Goal: Task Accomplishment & Management: Use online tool/utility

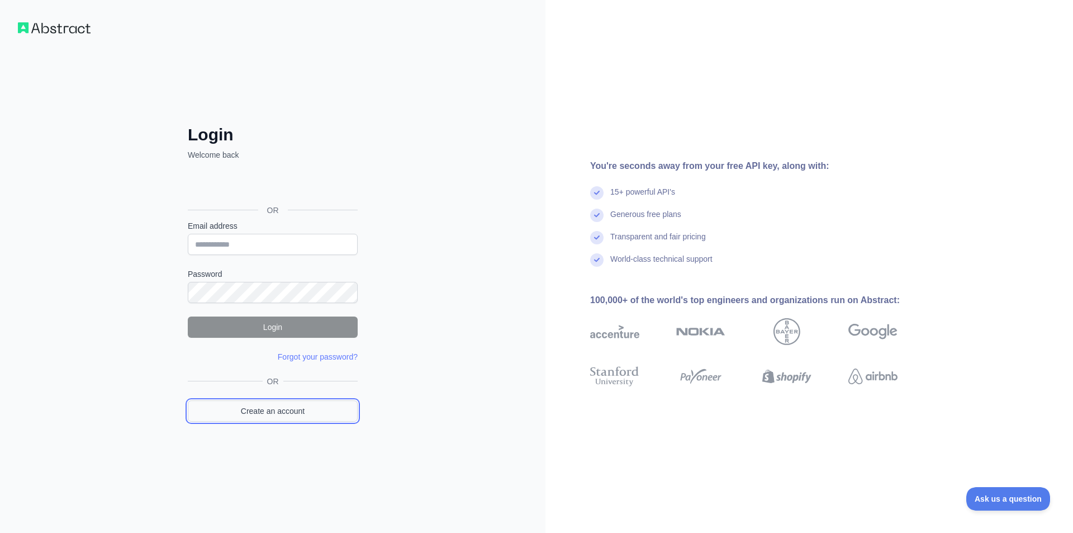
click at [285, 411] on link "Create an account" at bounding box center [273, 410] width 170 height 21
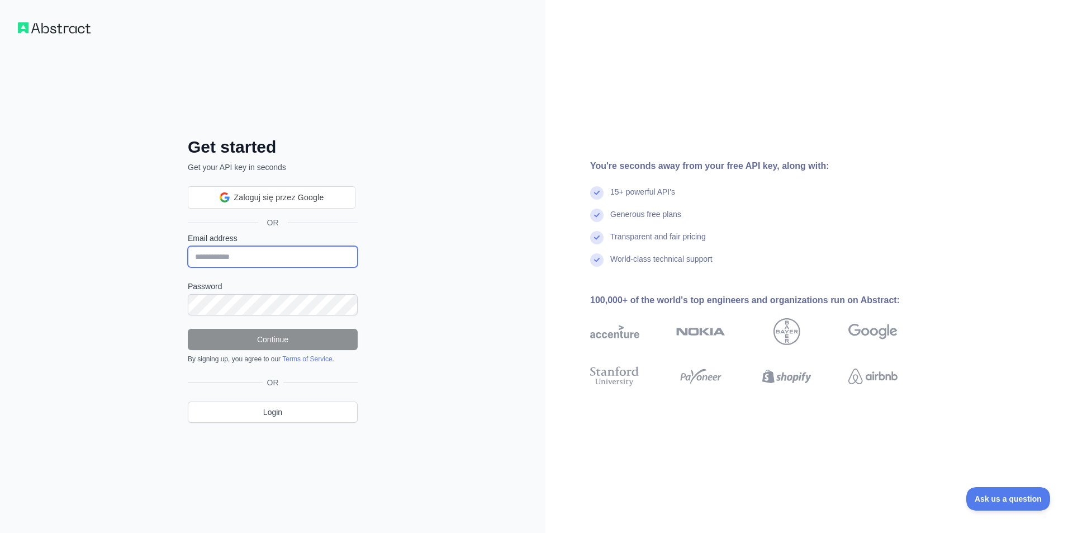
click at [256, 250] on input "Email address" at bounding box center [273, 256] width 170 height 21
paste input "**********"
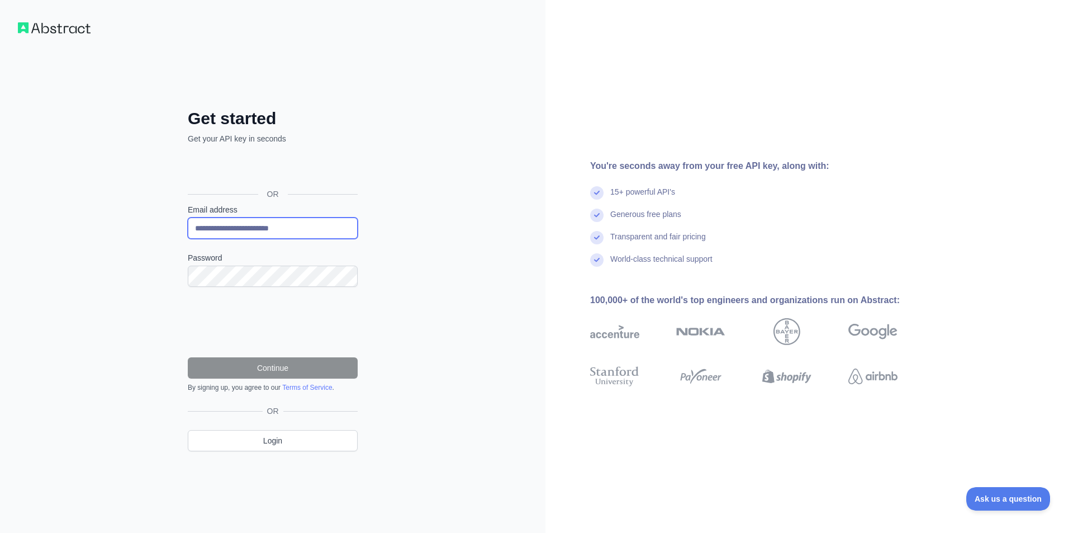
type input "**********"
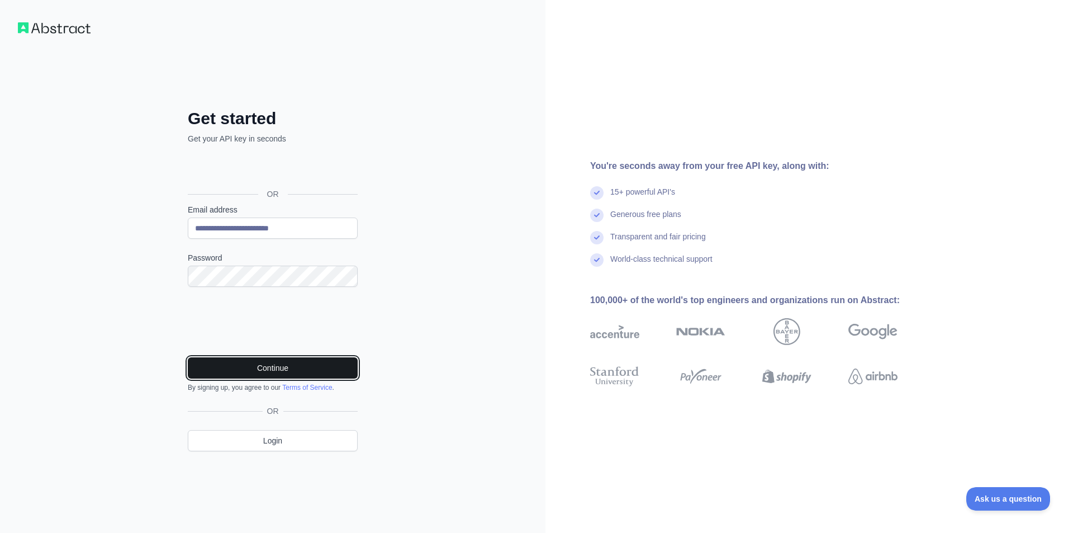
click at [270, 363] on button "Continue" at bounding box center [273, 367] width 170 height 21
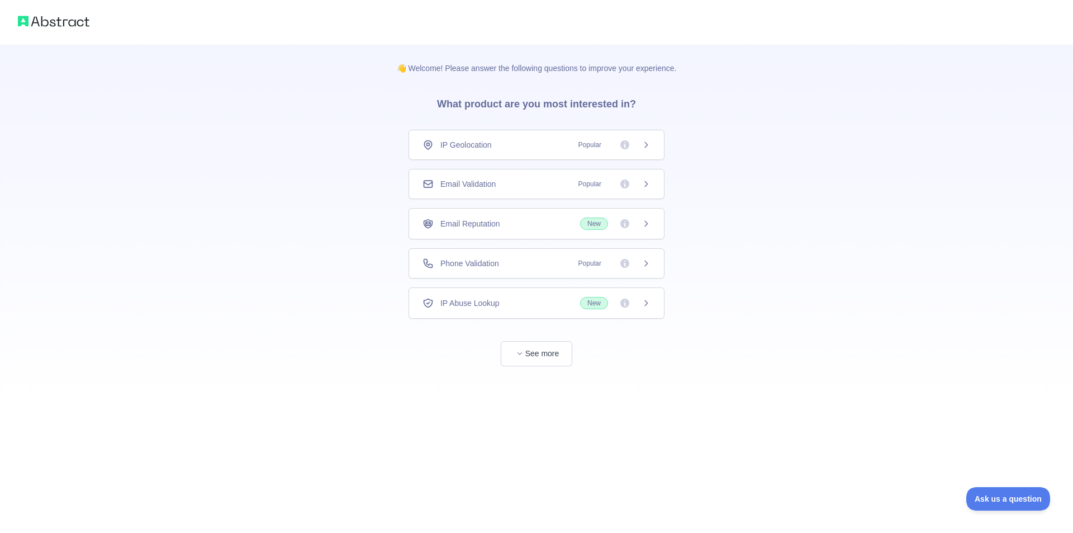
click at [514, 181] on div "Email Validation Popular" at bounding box center [536, 183] width 228 height 11
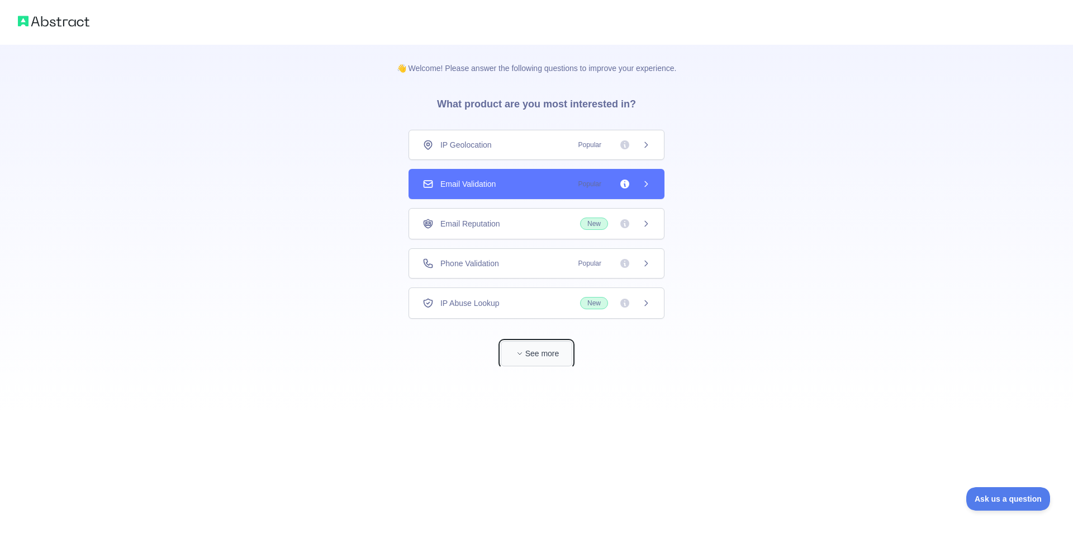
click at [557, 354] on button "See more" at bounding box center [537, 353] width 72 height 25
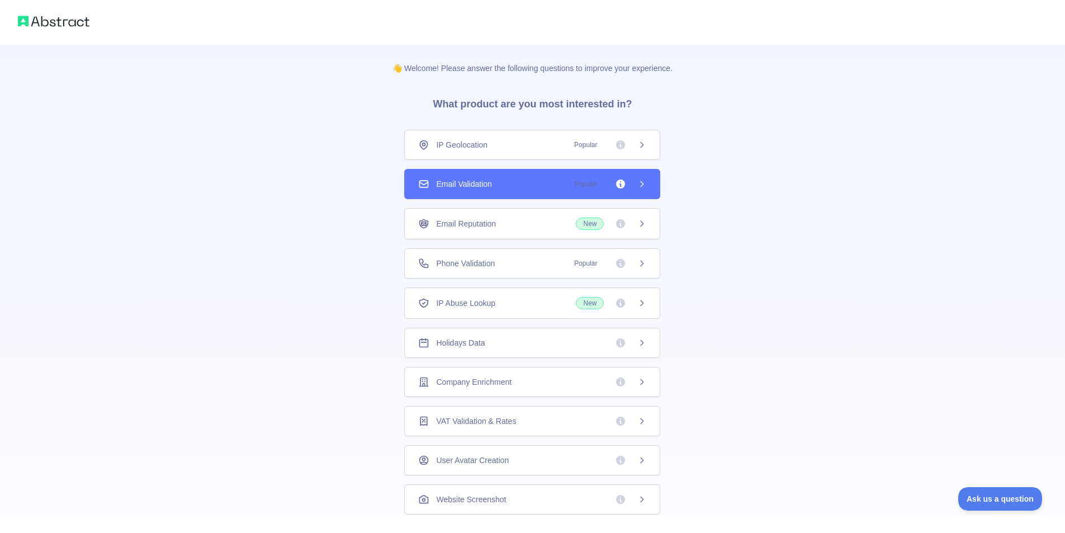
scroll to position [178, 0]
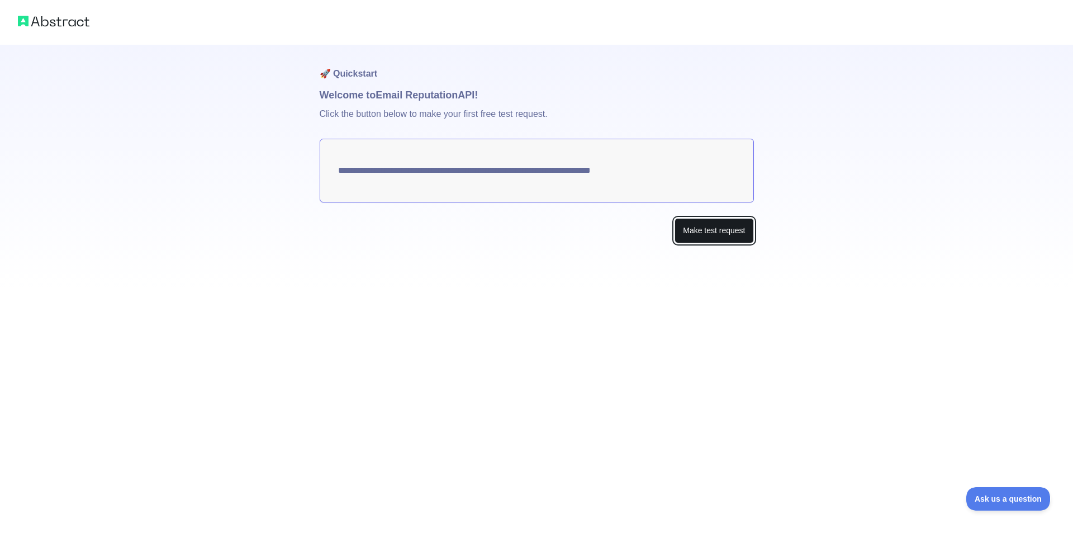
click at [708, 234] on button "Make test request" at bounding box center [714, 230] width 79 height 25
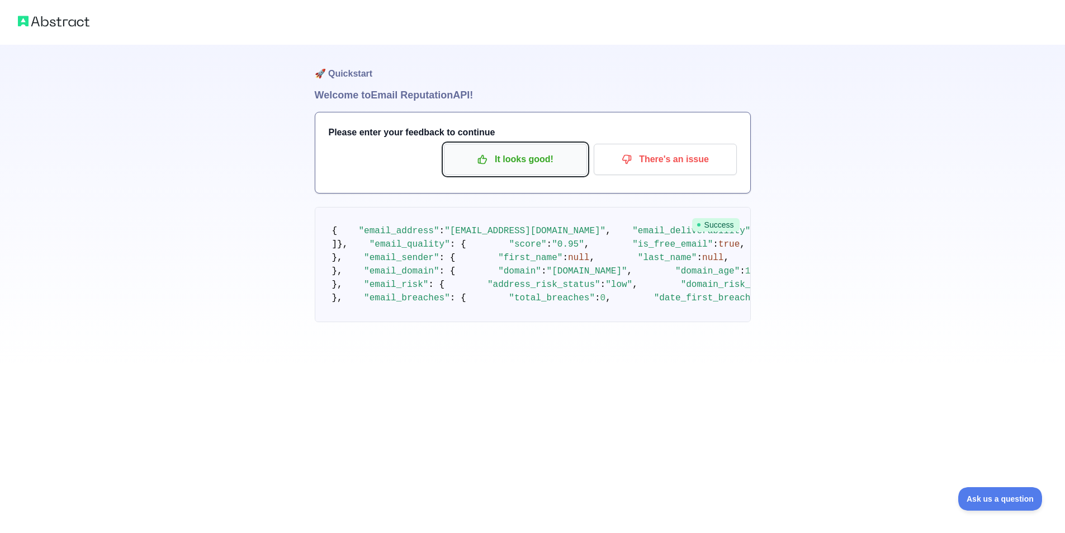
click at [515, 160] on p "It looks good!" at bounding box center [515, 159] width 126 height 19
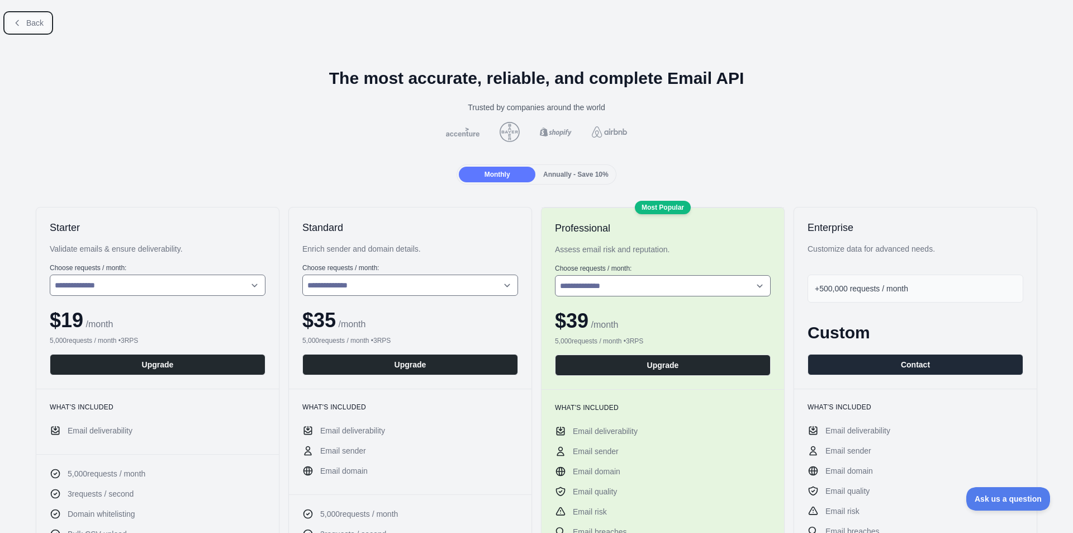
click at [22, 18] on button "Back" at bounding box center [28, 22] width 45 height 19
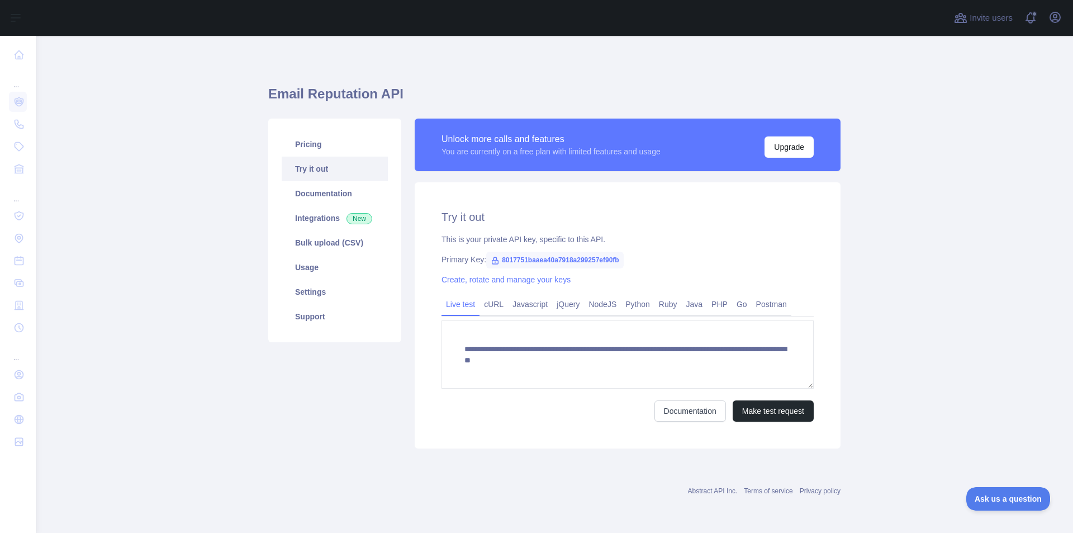
click at [568, 258] on span "8017751baaea40a7918a299257ef90fb" at bounding box center [554, 259] width 137 height 17
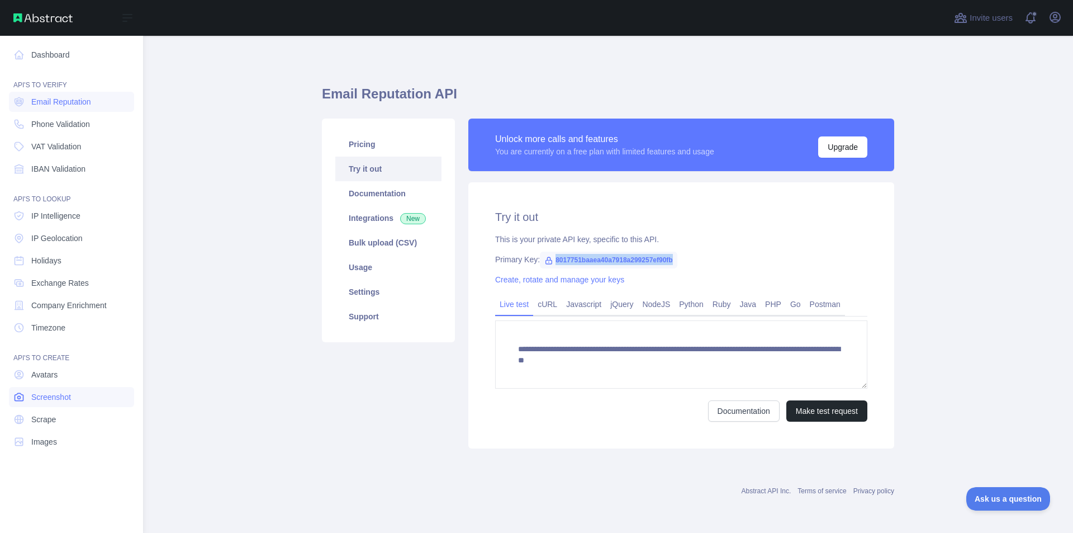
copy span "8017751baaea40a7918a299257ef90fb"
